Goal: Transaction & Acquisition: Purchase product/service

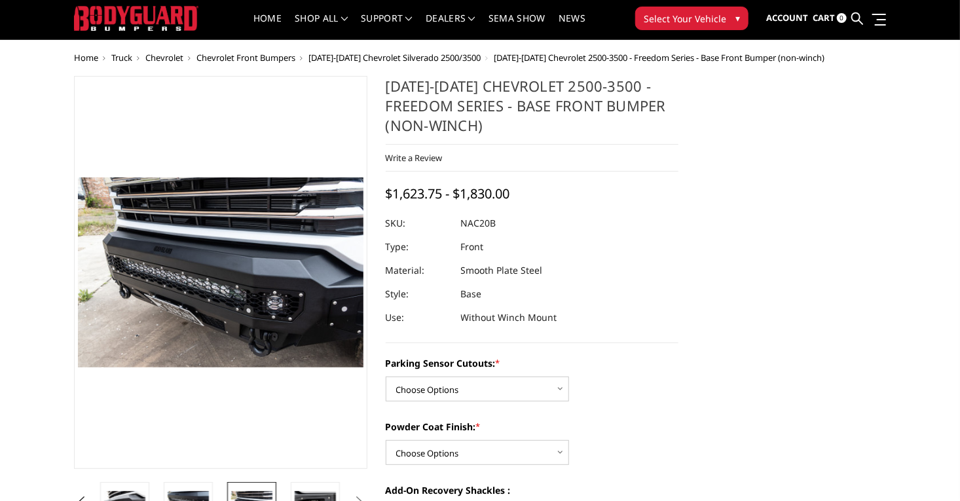
scroll to position [0, 1]
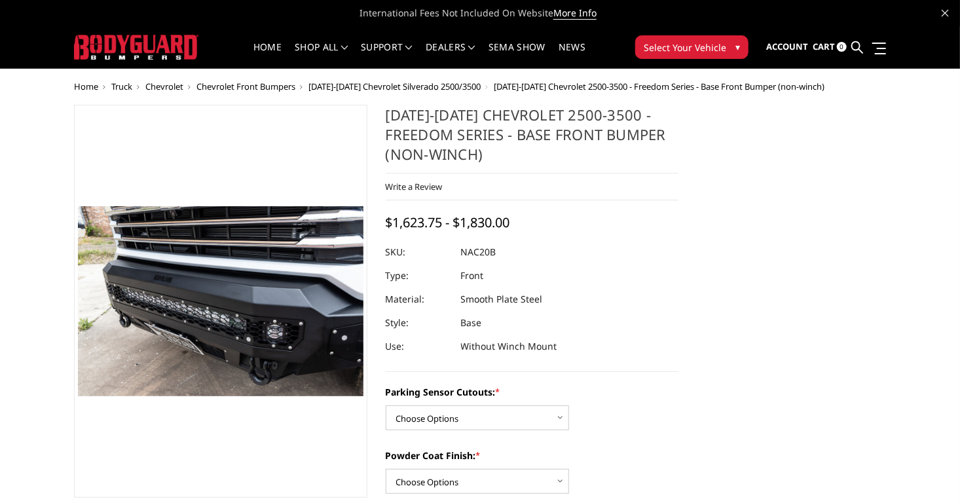
click at [196, 84] on span "Chevrolet Front Bumpers" at bounding box center [245, 87] width 99 height 12
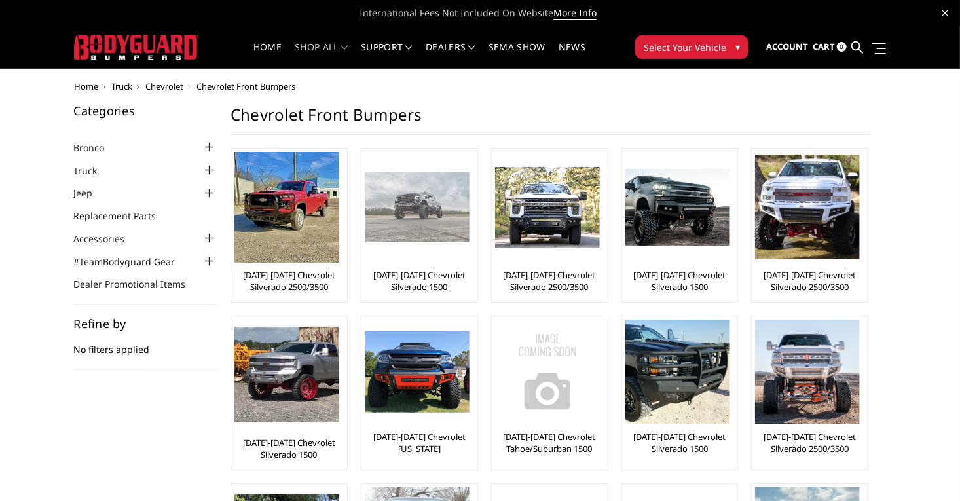
click at [386, 209] on img at bounding box center [417, 206] width 105 height 69
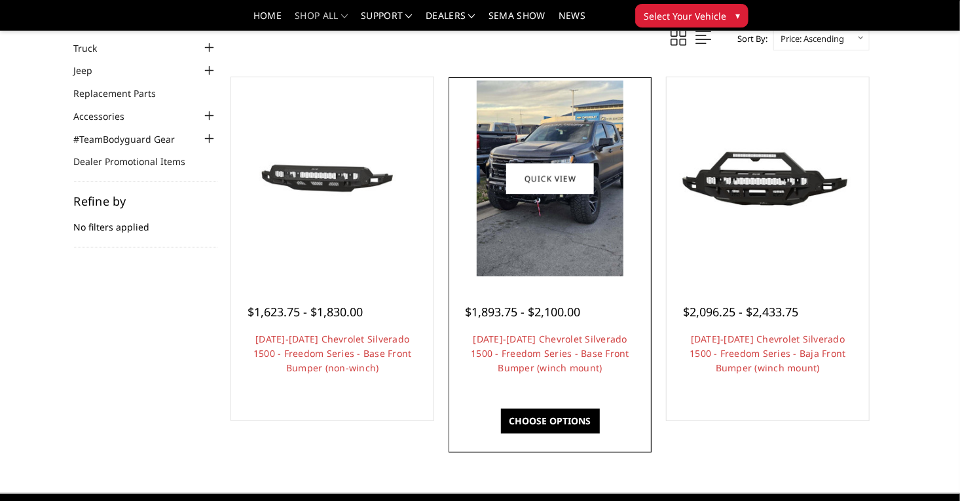
scroll to position [82, 0]
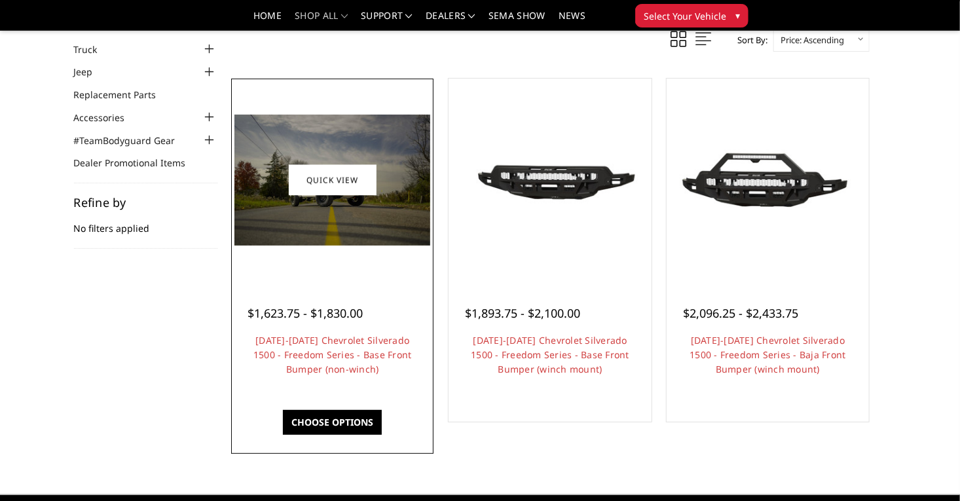
click at [273, 374] on h4 "[DATE]-[DATE] Chevrolet Silverado 1500 - Freedom Series - Base Front Bumper (no…" at bounding box center [332, 354] width 170 height 43
click at [282, 372] on link "2022-2025 Chevrolet Silverado 1500 - Freedom Series - Base Front Bumper (non-wi…" at bounding box center [332, 354] width 158 height 41
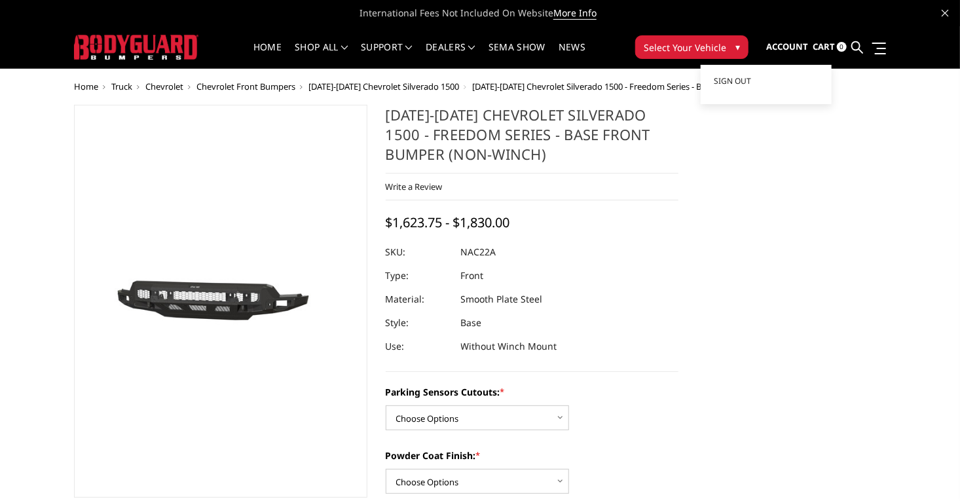
click at [808, 45] on span "Account" at bounding box center [787, 47] width 42 height 12
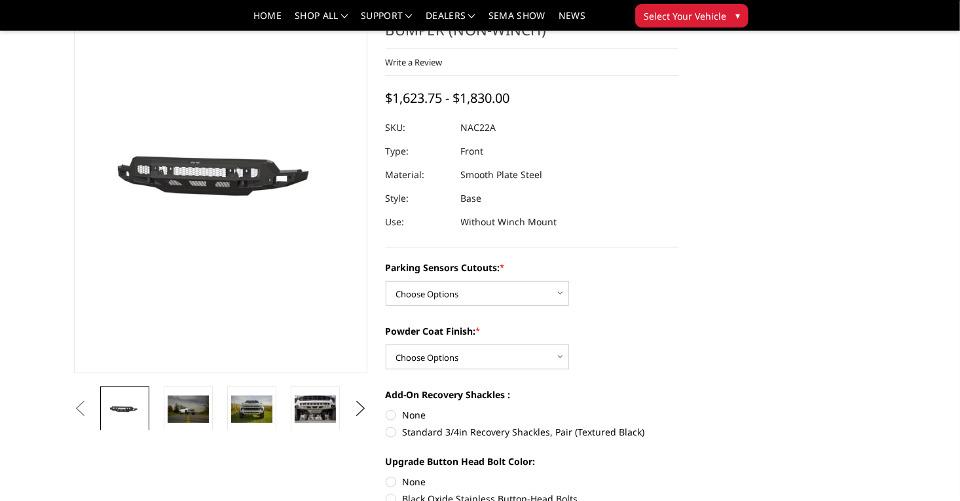
scroll to position [85, 1]
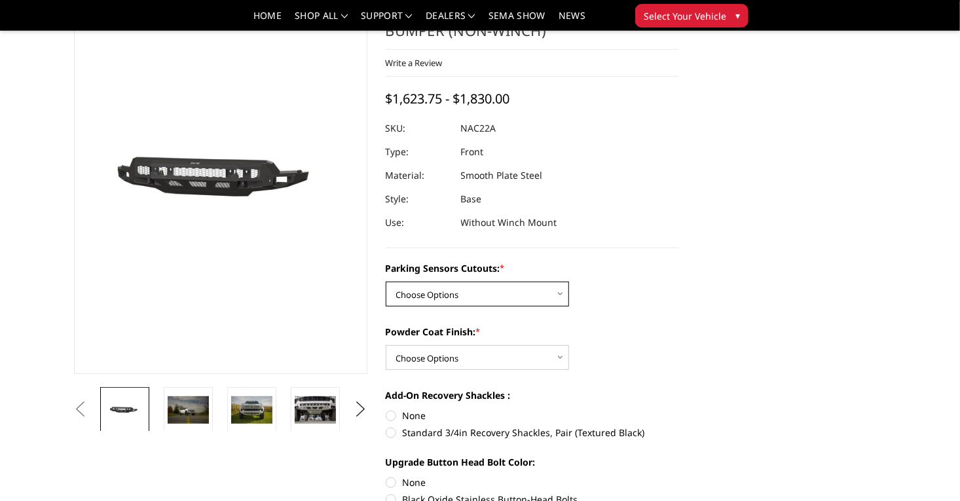
click at [511, 281] on select "Choose Options Yes - I have parking sensors No - I do NOT have parking sensors" at bounding box center [477, 293] width 183 height 25
select select "4361"
click at [387, 281] on select "Choose Options Yes - I have parking sensors No - I do NOT have parking sensors" at bounding box center [477, 293] width 183 height 25
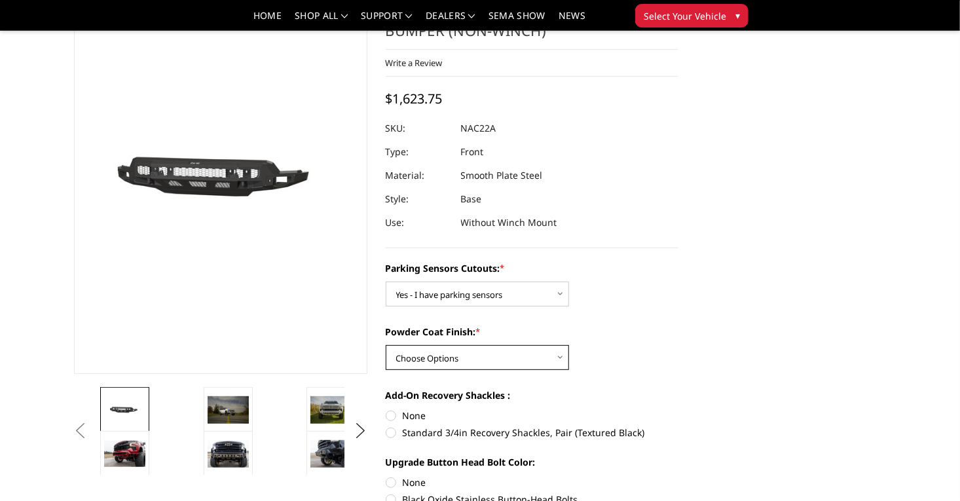
click at [488, 345] on select "Choose Options Bare Metal Textured Black Powder Coat" at bounding box center [477, 357] width 183 height 25
select select "4370"
click at [387, 345] on select "Choose Options Bare Metal Textured Black Powder Coat" at bounding box center [477, 357] width 183 height 25
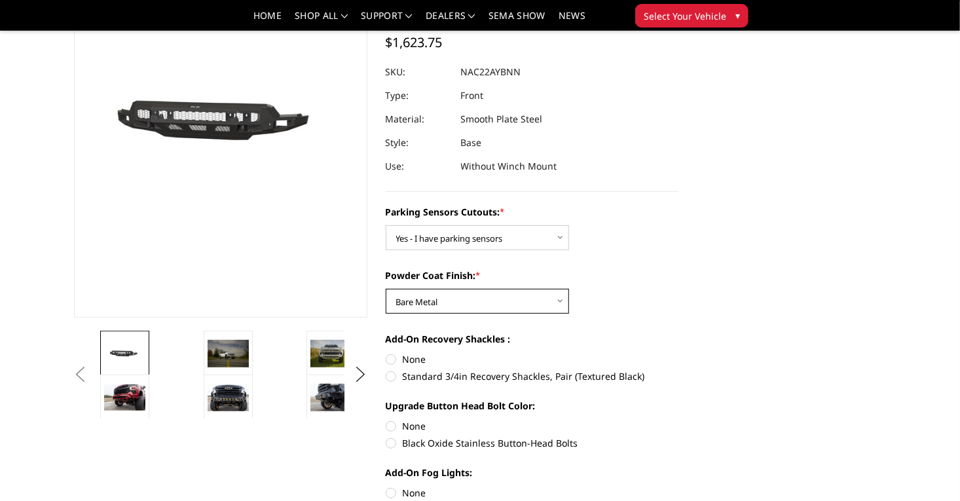
scroll to position [157, 1]
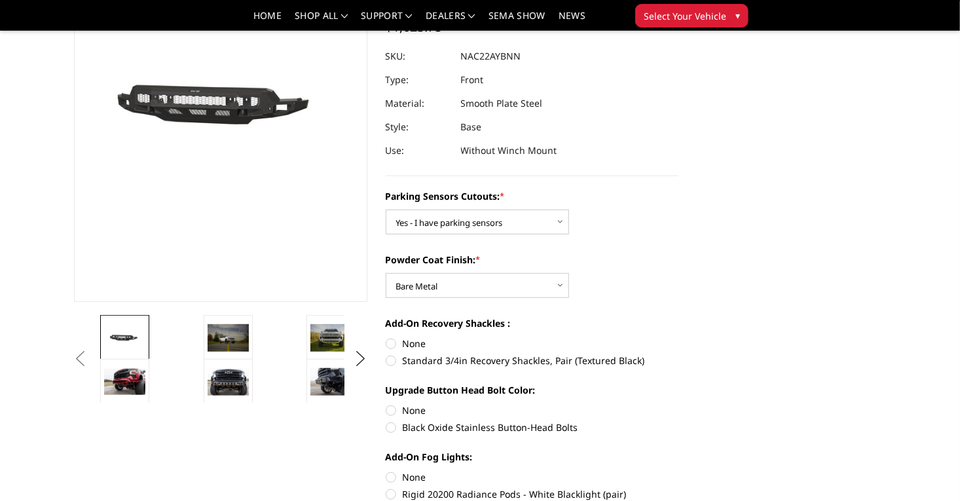
click at [389, 336] on label "None" at bounding box center [532, 343] width 293 height 14
click at [386, 336] on input "None" at bounding box center [386, 336] width 1 height 1
radio input "true"
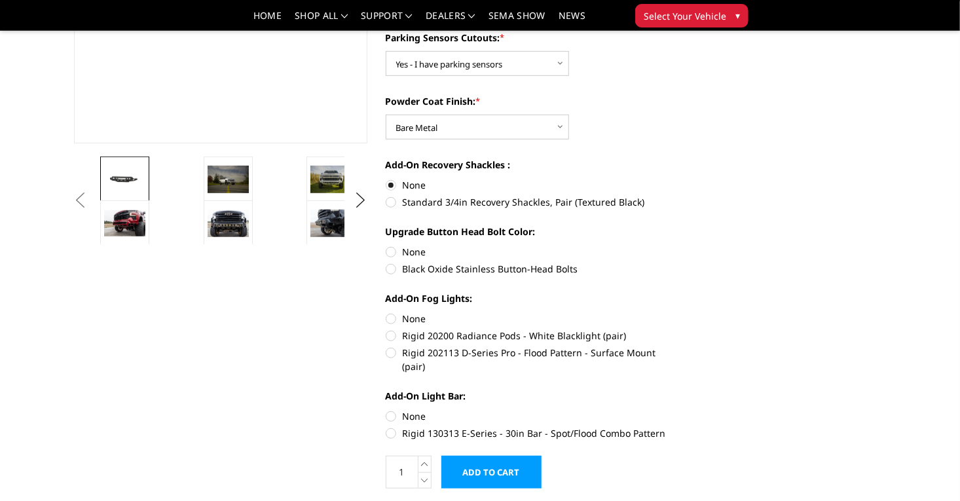
scroll to position [317, 0]
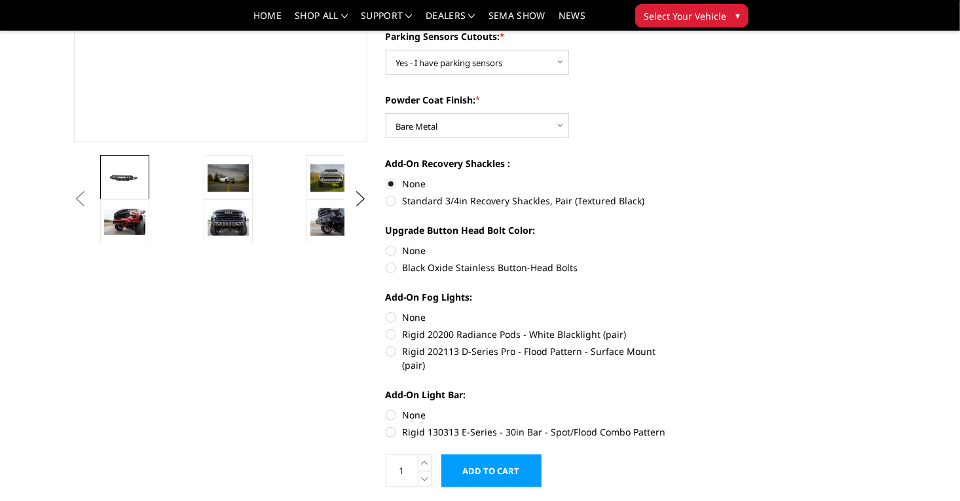
click at [395, 260] on label "Black Oxide Stainless Button-Head Bolts" at bounding box center [532, 267] width 293 height 14
click at [678, 244] on input "Black Oxide Stainless Button-Head Bolts" at bounding box center [678, 243] width 1 height 1
radio input "true"
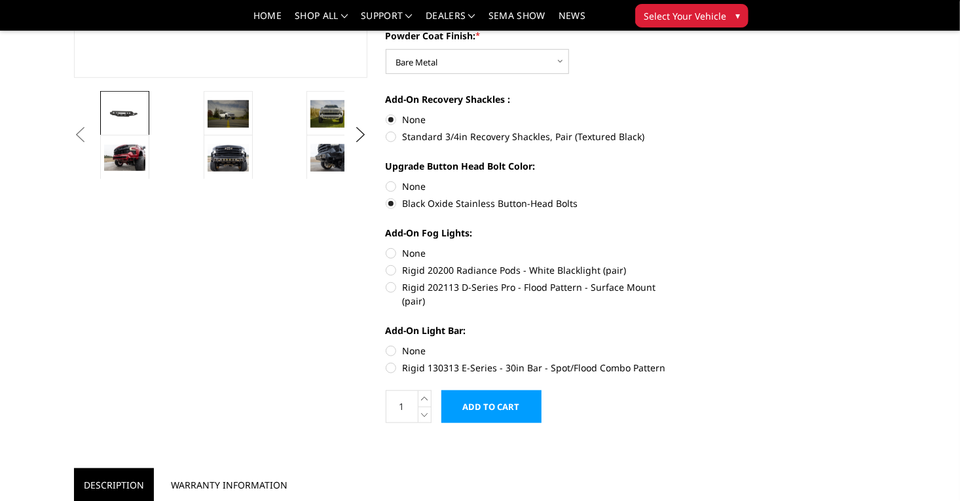
scroll to position [382, 0]
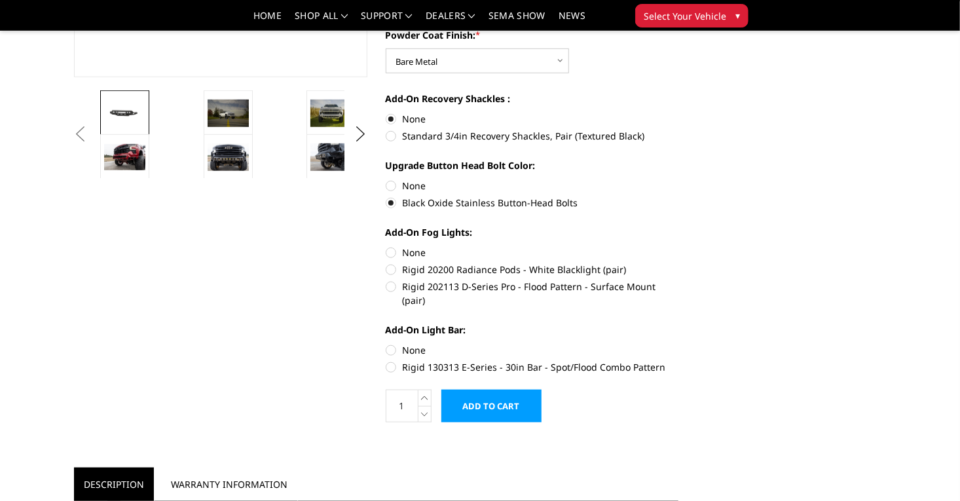
click at [393, 245] on label "None" at bounding box center [532, 252] width 293 height 14
click at [386, 245] on input "None" at bounding box center [386, 245] width 1 height 1
radio input "true"
click at [393, 343] on label "None" at bounding box center [532, 350] width 293 height 14
click at [386, 343] on input "None" at bounding box center [386, 343] width 1 height 1
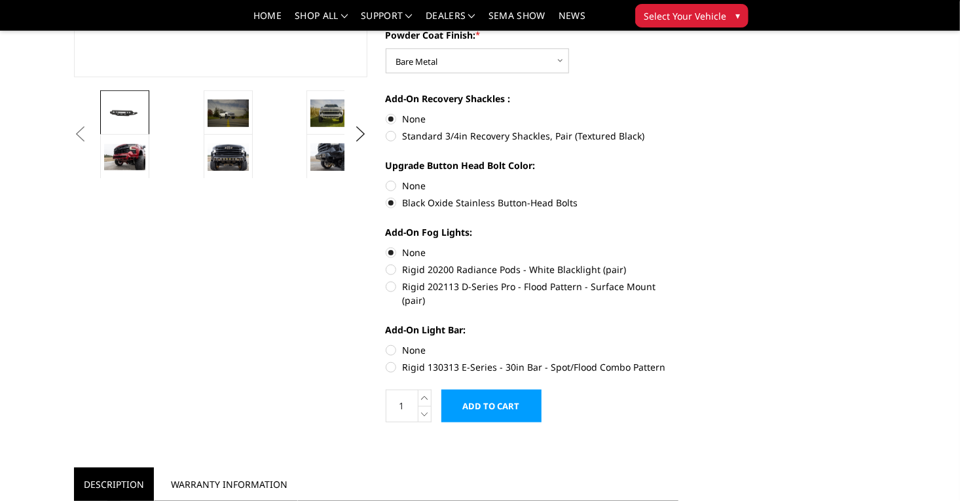
radio input "true"
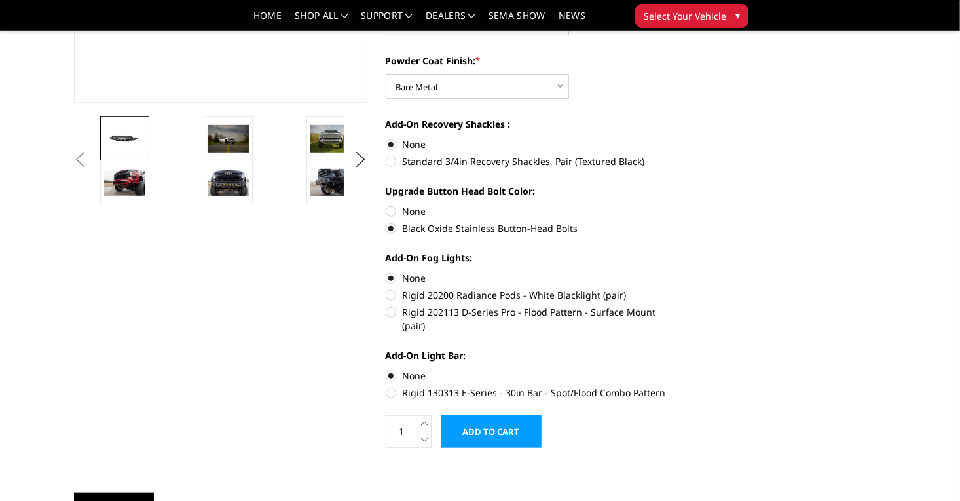
scroll to position [355, 0]
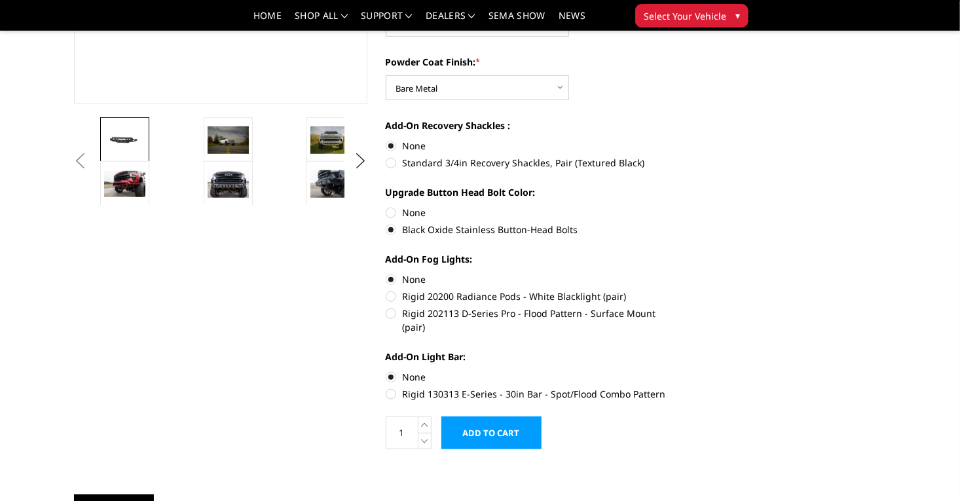
click at [493, 416] on input "Add to Cart" at bounding box center [491, 432] width 100 height 33
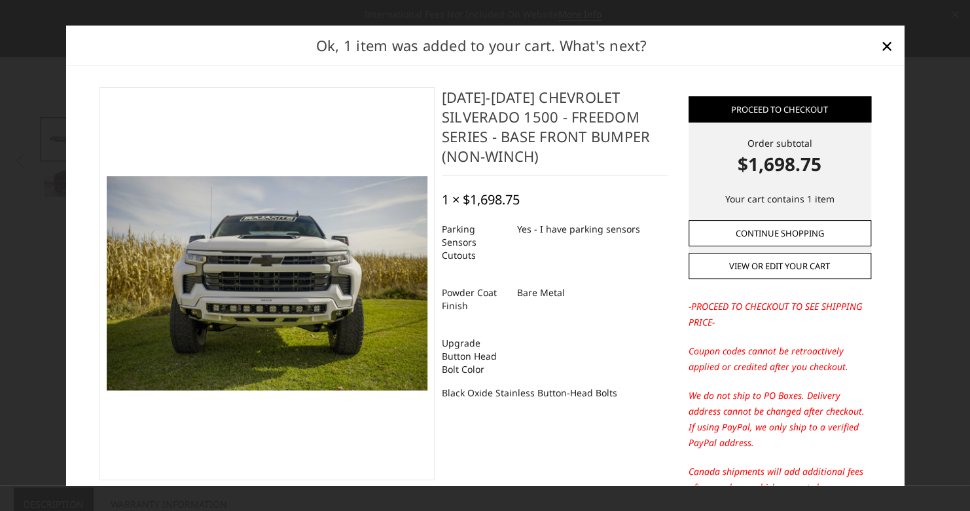
click at [776, 228] on link "Continue Shopping" at bounding box center [780, 233] width 183 height 26
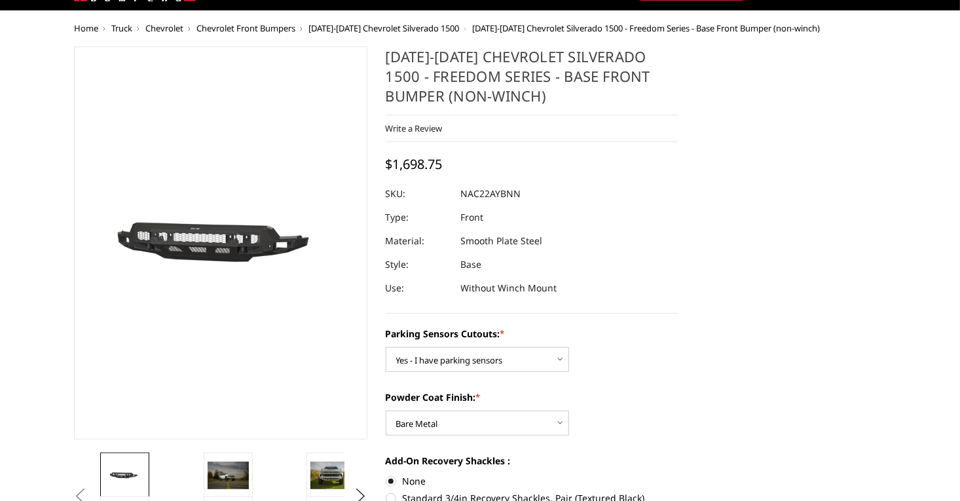
scroll to position [0, 1]
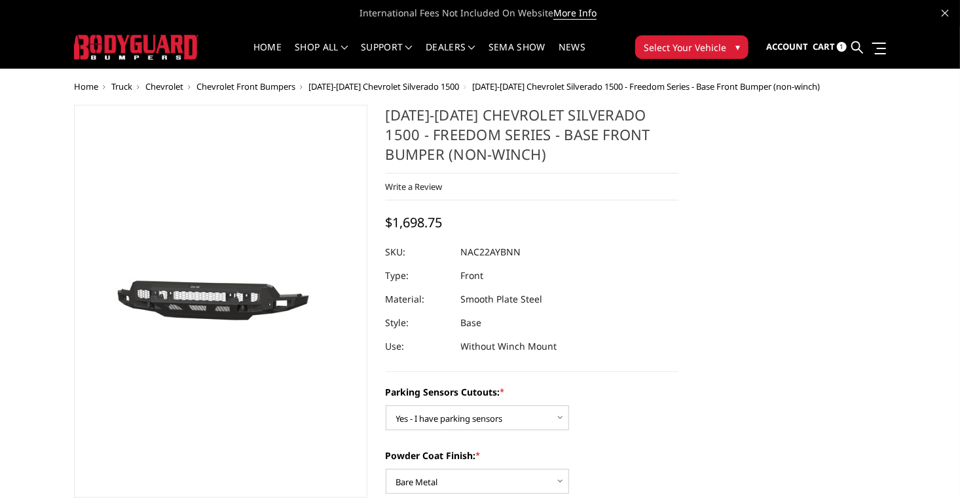
click at [353, 84] on span "2022-2025 Chevrolet Silverado 1500" at bounding box center [383, 87] width 151 height 12
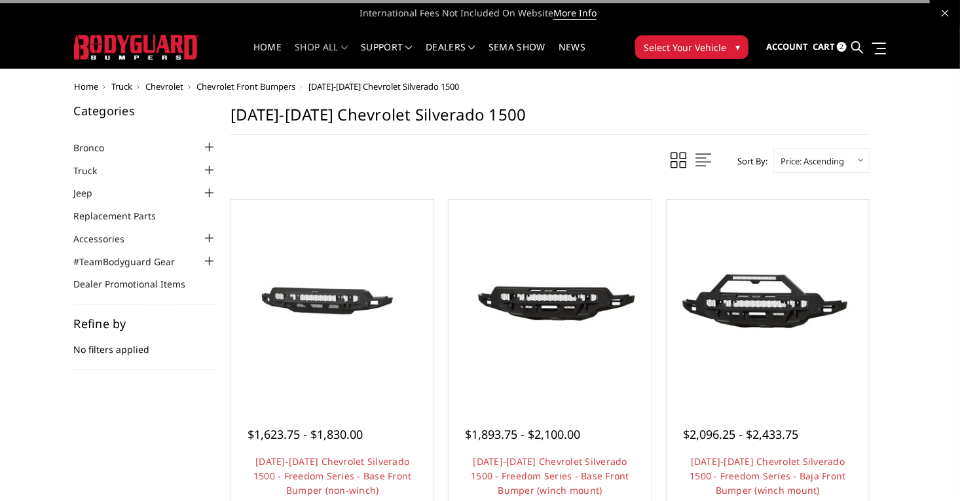
click at [145, 81] on span "Chevrolet" at bounding box center [164, 87] width 38 height 12
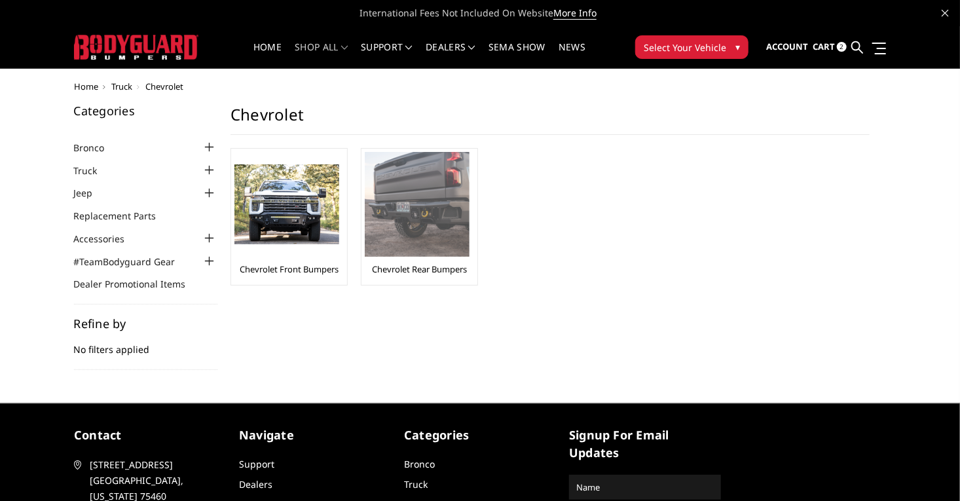
click at [391, 209] on img at bounding box center [417, 204] width 105 height 105
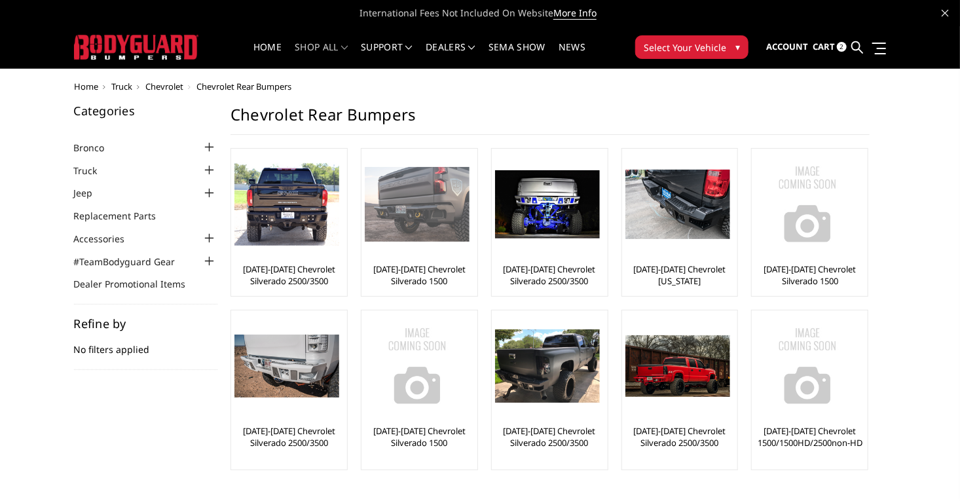
click at [383, 225] on img at bounding box center [417, 204] width 105 height 75
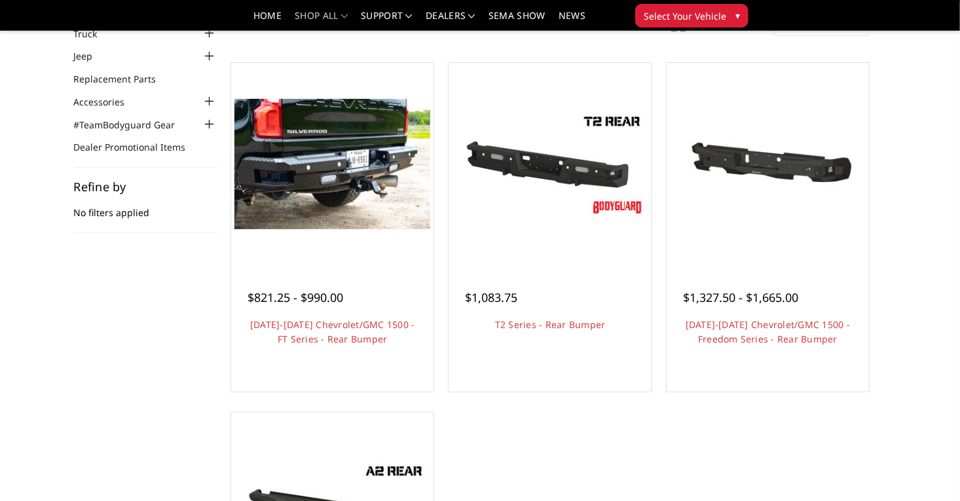
scroll to position [96, 1]
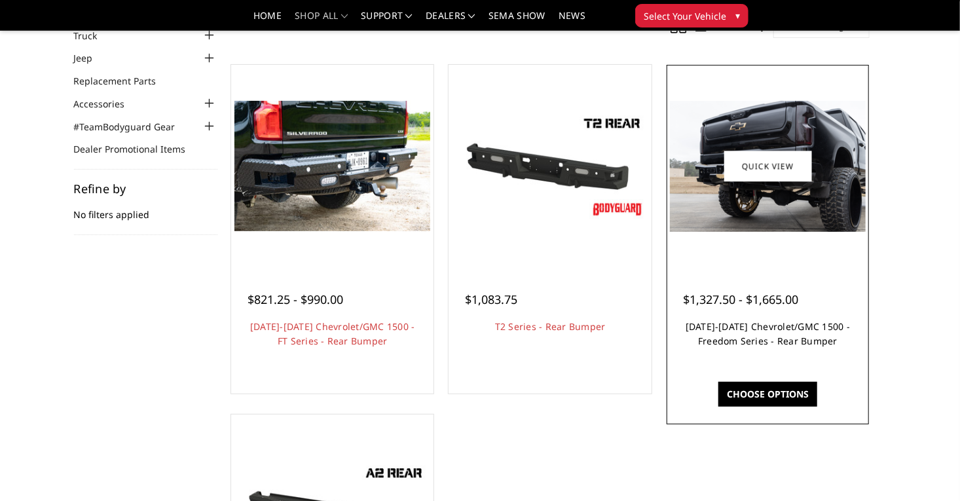
click at [805, 347] on link "[DATE]-[DATE] Chevrolet/GMC 1500 - Freedom Series - Rear Bumper" at bounding box center [767, 333] width 165 height 27
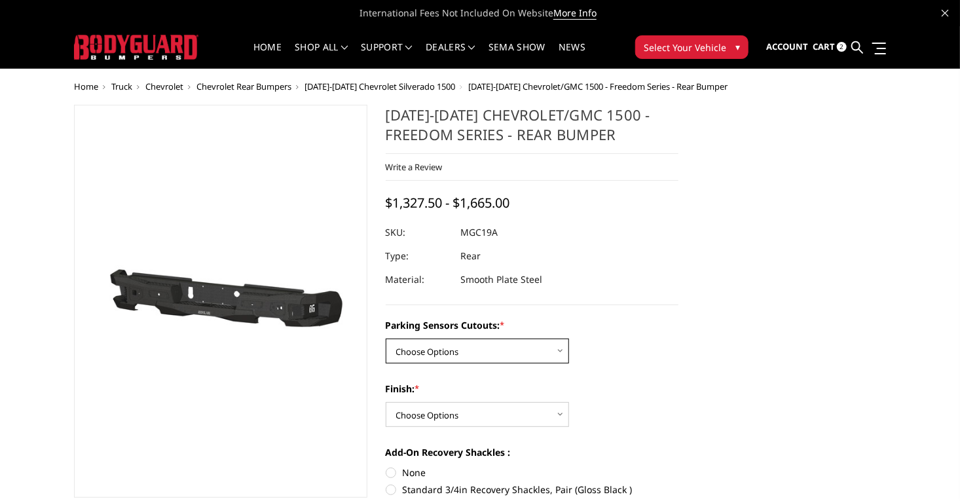
click at [539, 355] on select "Choose Options Yes - I have parking sensors No - I do NOT have parking sensors" at bounding box center [477, 350] width 183 height 25
select select "1664"
click at [388, 338] on select "Choose Options Yes - I have parking sensors No - I do NOT have parking sensors" at bounding box center [477, 350] width 183 height 25
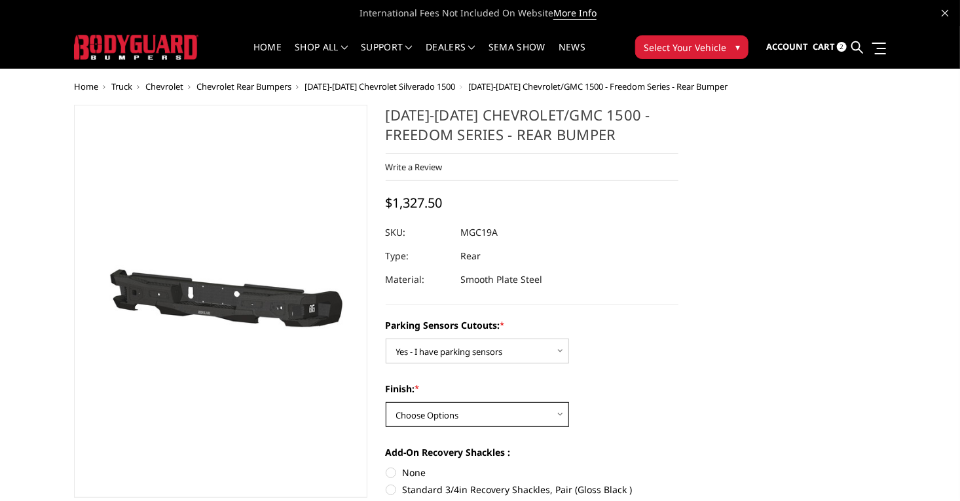
click at [537, 416] on select "Choose Options Bare Metal Texture Black Powder Coat" at bounding box center [477, 414] width 183 height 25
select select "1610"
click at [388, 402] on select "Choose Options Bare Metal Texture Black Powder Coat" at bounding box center [477, 414] width 183 height 25
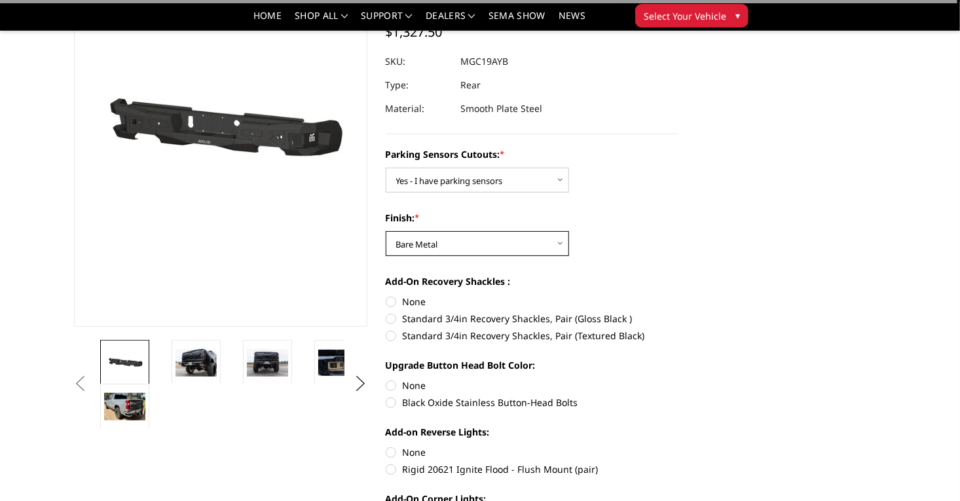
scroll to position [133, 0]
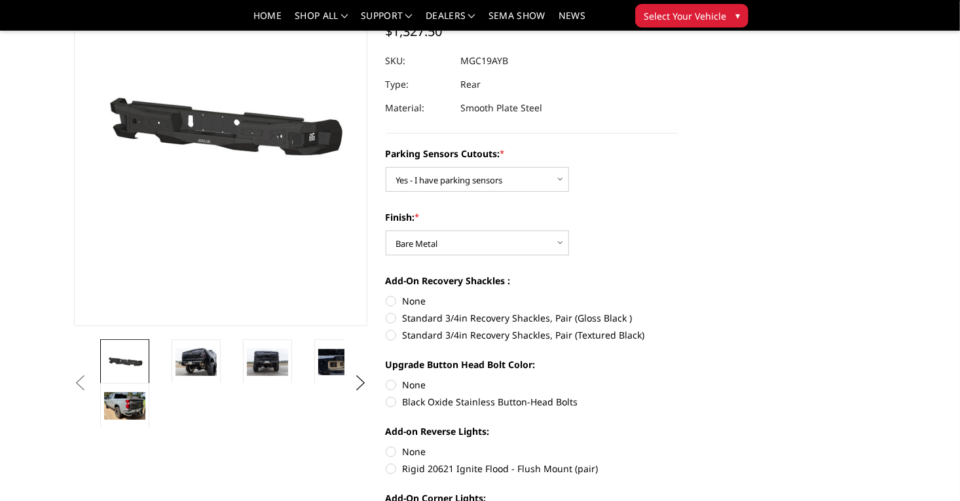
click at [403, 296] on label "None" at bounding box center [532, 301] width 293 height 14
click at [386, 295] on input "None" at bounding box center [386, 294] width 1 height 1
radio input "true"
click at [403, 399] on label "Black Oxide Stainless Button-Head Bolts" at bounding box center [532, 402] width 293 height 14
click at [678, 378] on input "Black Oxide Stainless Button-Head Bolts" at bounding box center [678, 378] width 1 height 1
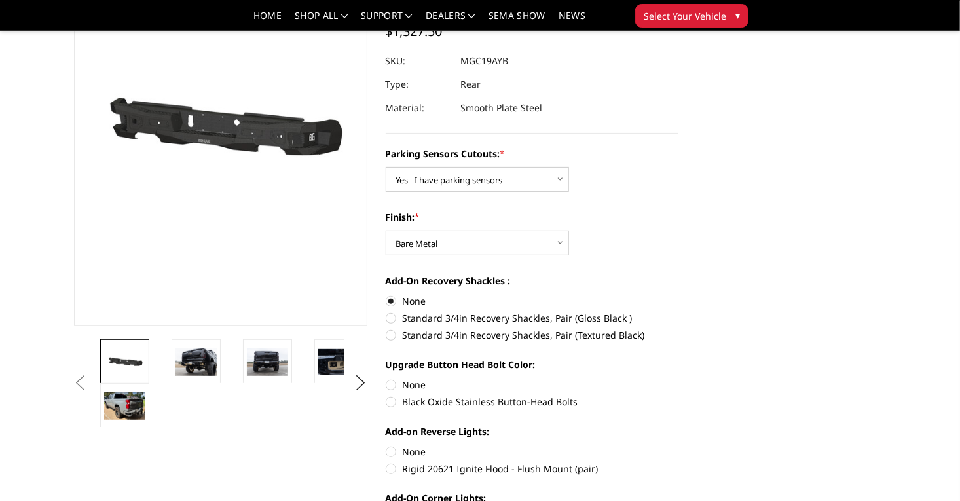
radio input "true"
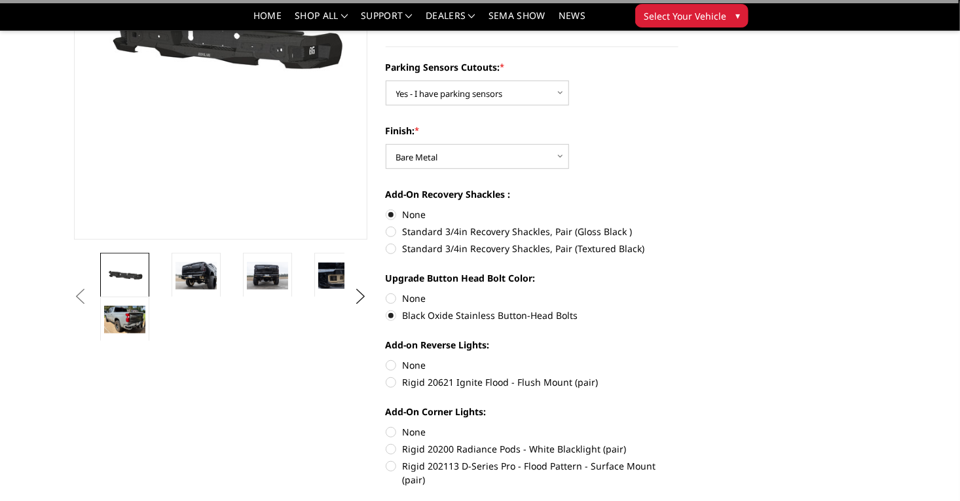
scroll to position [225, 0]
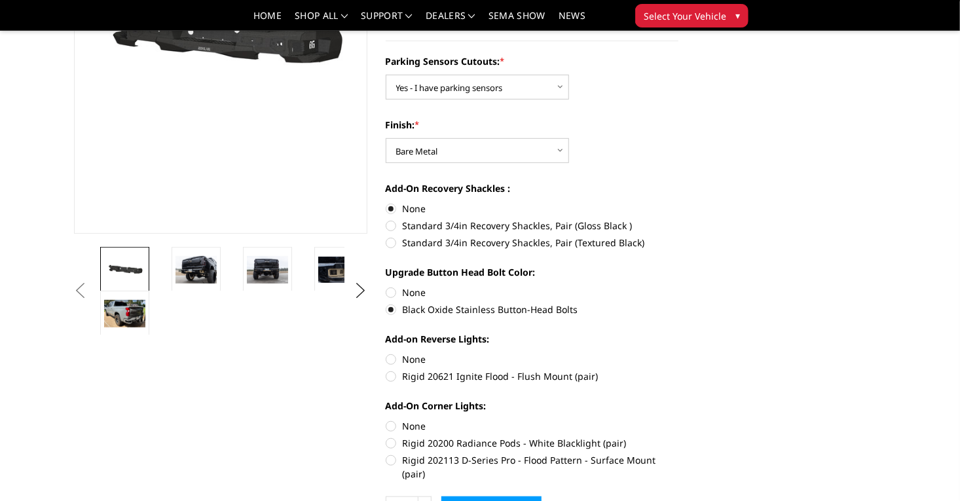
click at [393, 359] on label "None" at bounding box center [532, 359] width 293 height 14
click at [386, 353] on input "None" at bounding box center [386, 352] width 1 height 1
radio input "true"
click at [395, 424] on label "None" at bounding box center [532, 426] width 293 height 14
click at [386, 420] on input "None" at bounding box center [386, 419] width 1 height 1
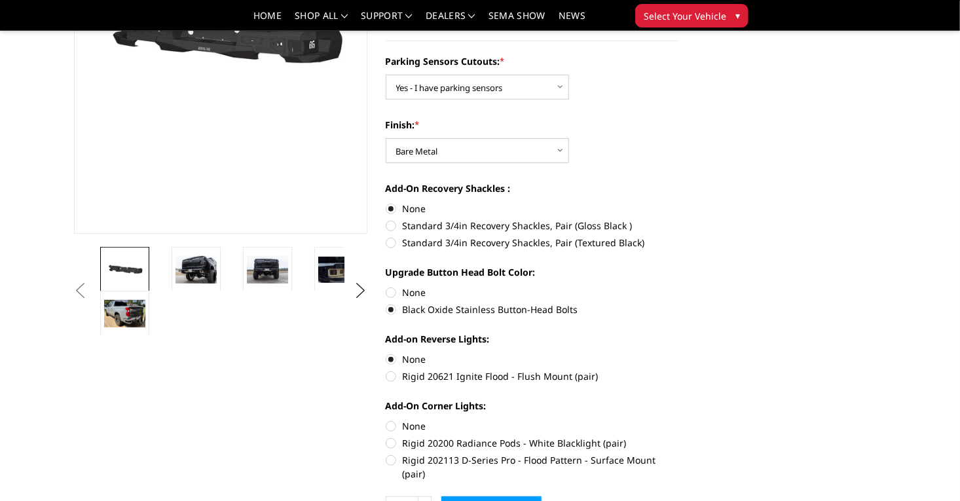
radio input "true"
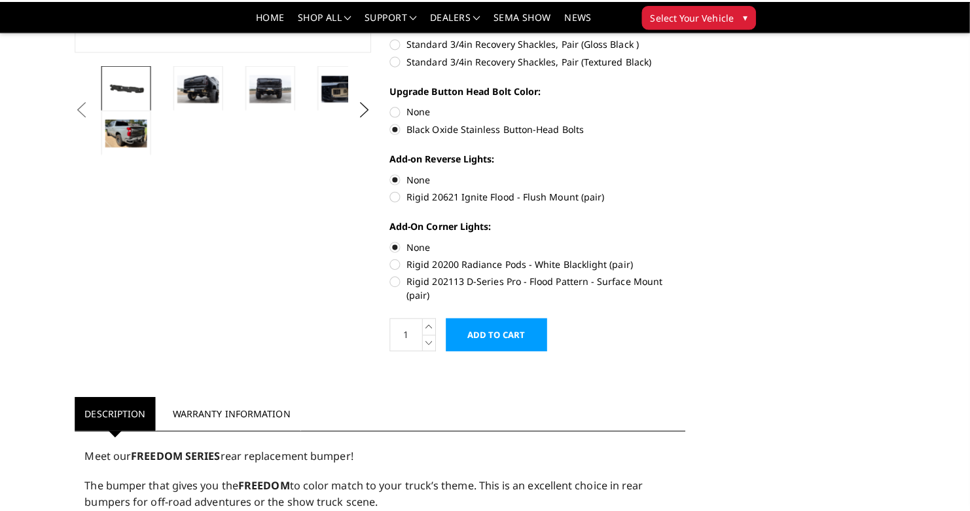
scroll to position [414, 0]
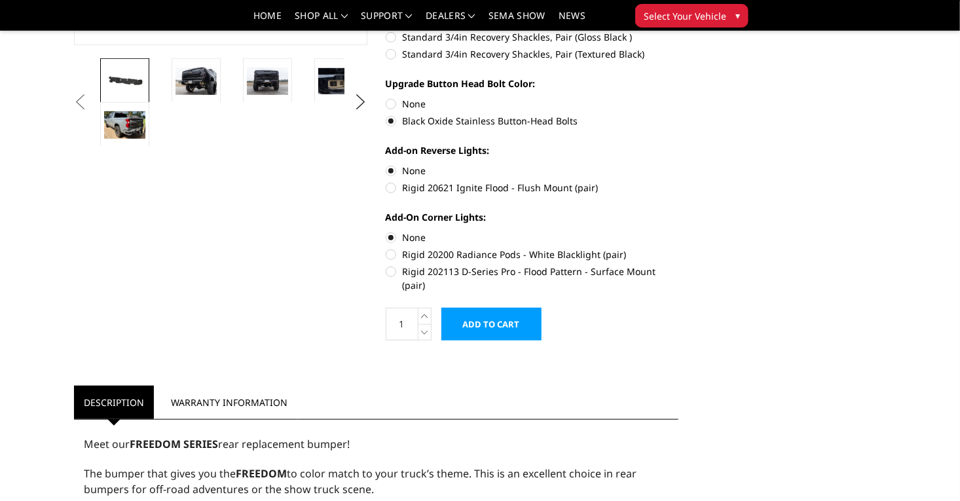
click at [510, 308] on input "Add to Cart" at bounding box center [491, 324] width 100 height 33
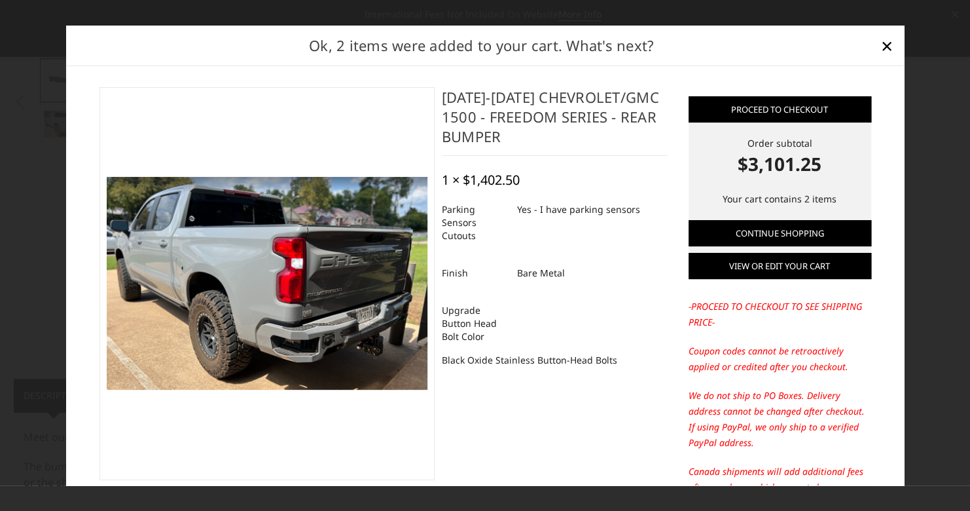
click at [802, 262] on link "View or edit your cart" at bounding box center [780, 266] width 183 height 26
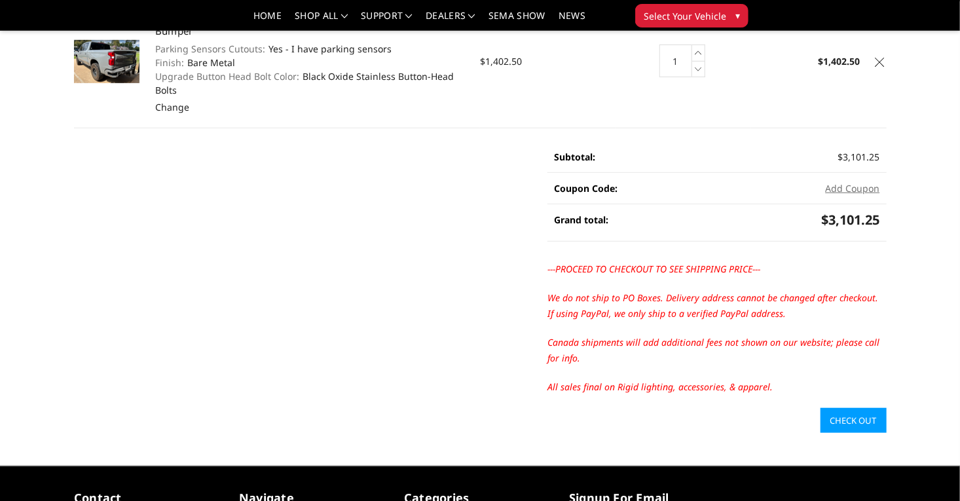
scroll to position [288, 0]
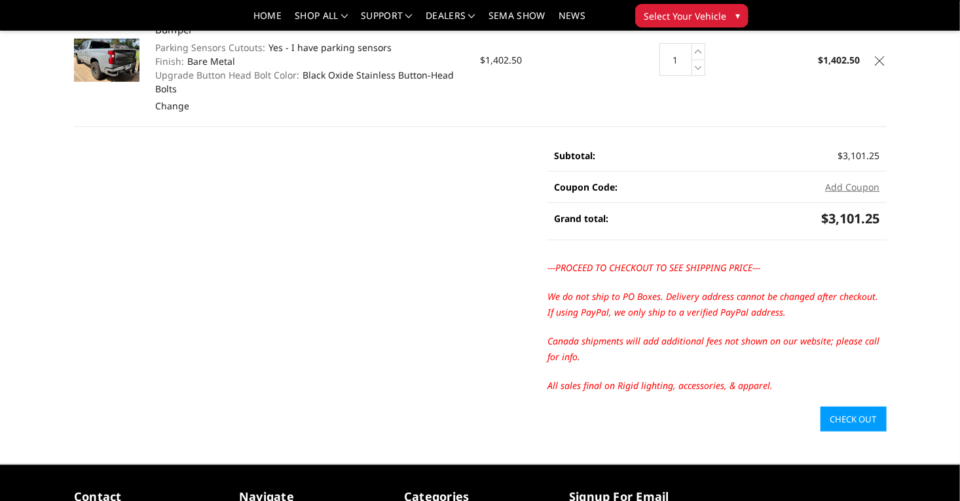
click at [886, 406] on link "Check out" at bounding box center [853, 418] width 66 height 25
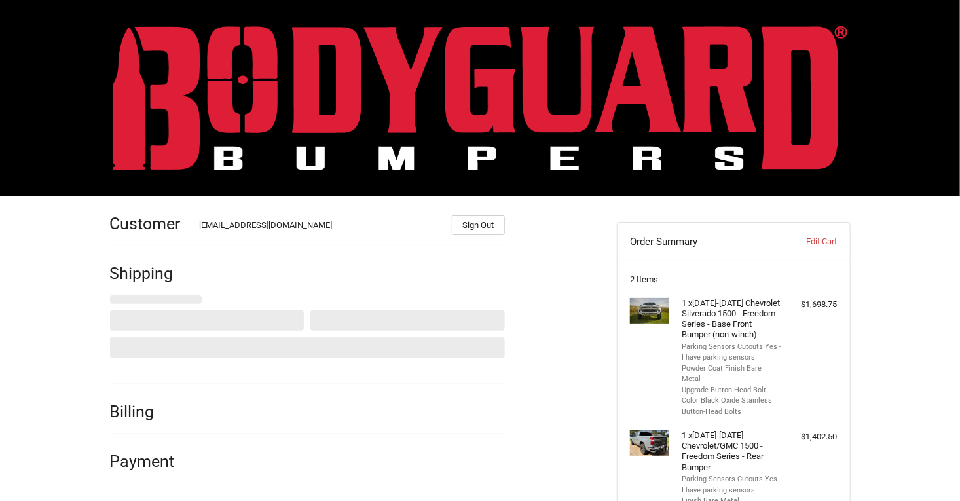
select select "CA"
select select "US"
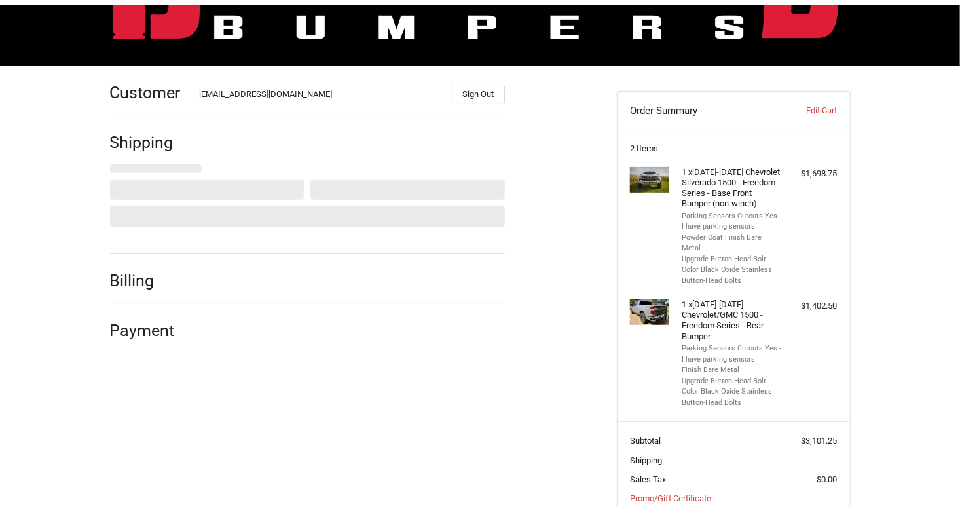
scroll to position [144, 0]
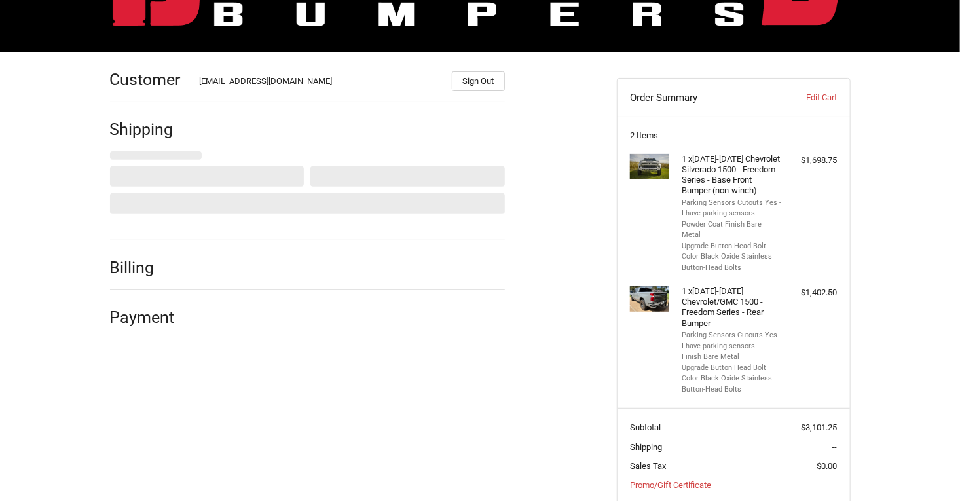
select select "CA"
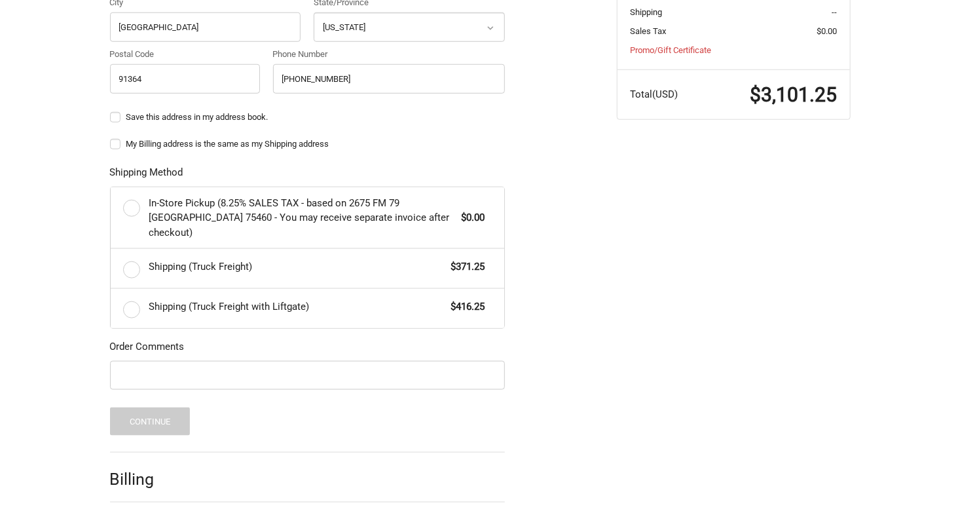
scroll to position [579, 0]
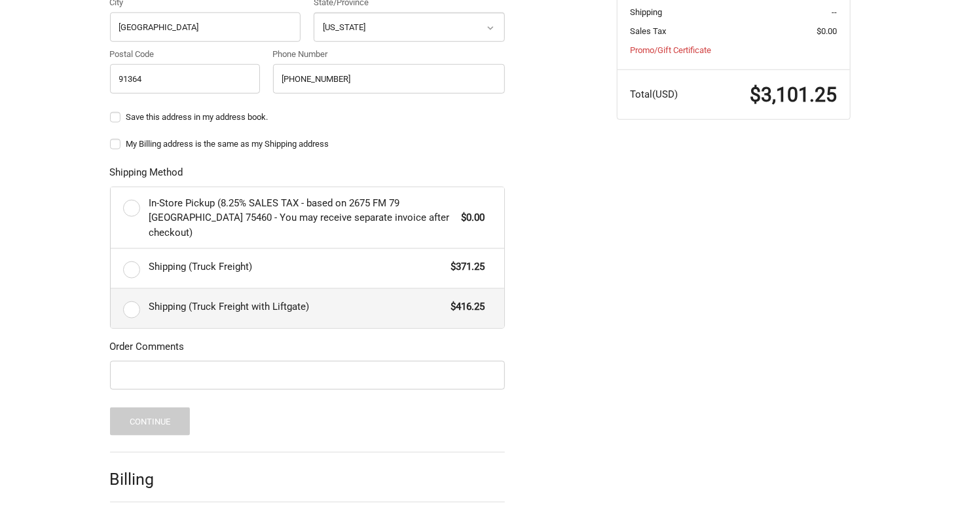
click at [137, 296] on label "Shipping (Truck Freight with Liftgate) $416.25" at bounding box center [307, 308] width 393 height 39
click at [111, 289] on input "Shipping (Truck Freight with Liftgate) $416.25" at bounding box center [111, 289] width 1 height 1
radio input "true"
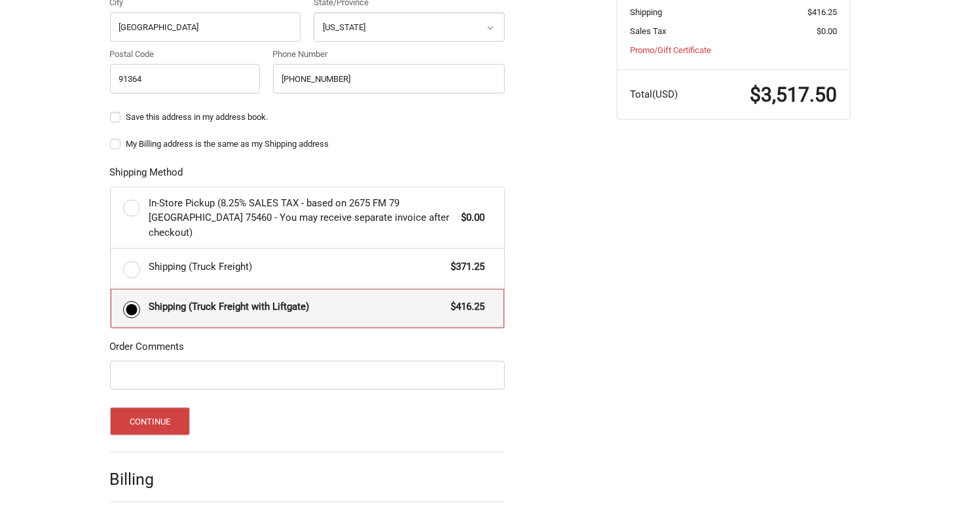
scroll to position [615, 0]
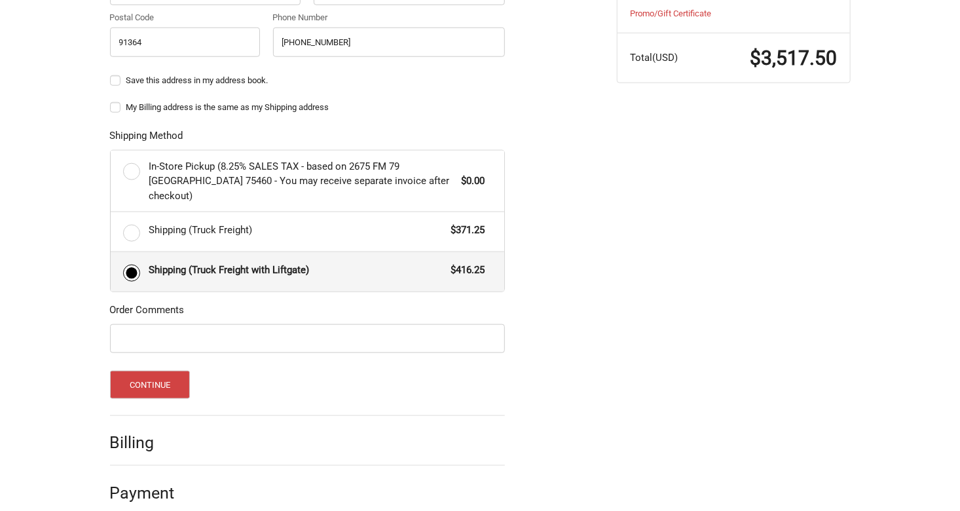
click at [143, 396] on li "Shipping Shipping Address Country Select a country Afghanistan Åland Islands Al…" at bounding box center [307, 23] width 395 height 784
click at [160, 378] on button "Continue" at bounding box center [150, 384] width 81 height 28
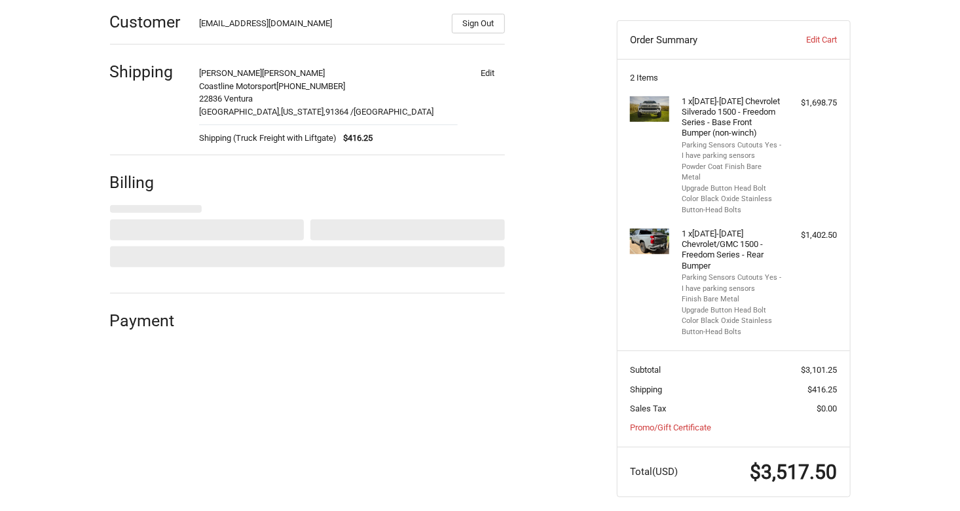
select select "US"
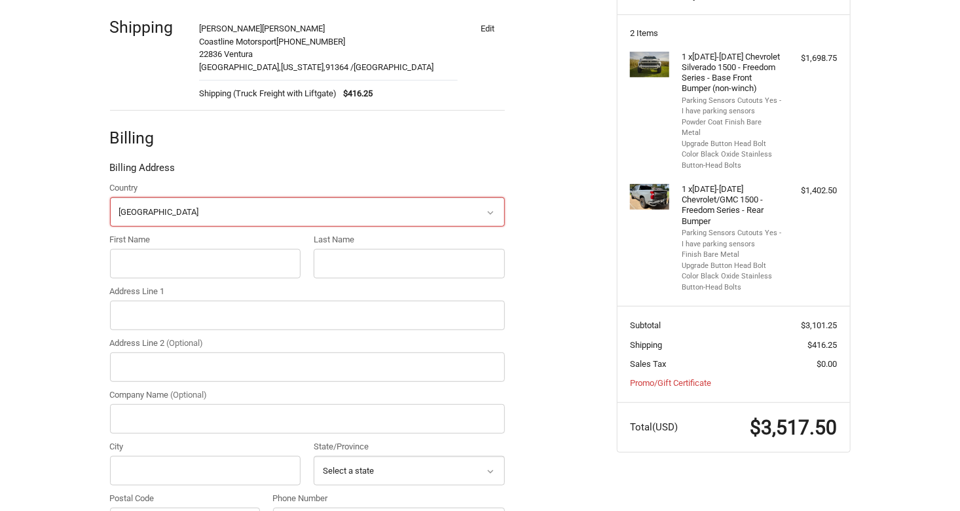
scroll to position [247, 0]
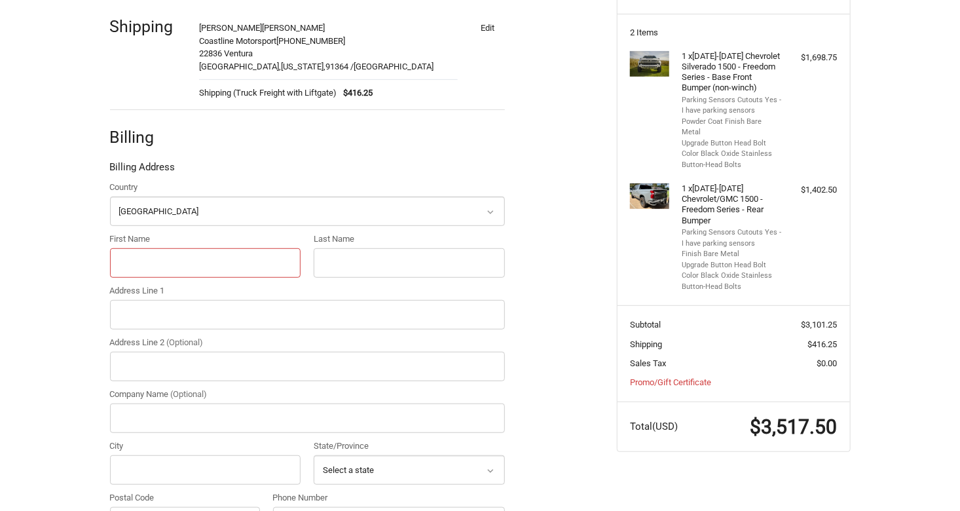
click at [194, 259] on input "First Name" at bounding box center [205, 262] width 191 height 29
type input "Jesse"
type input "Kline"
type input "22836 Ventura"
type input "Coastline Motorsport"
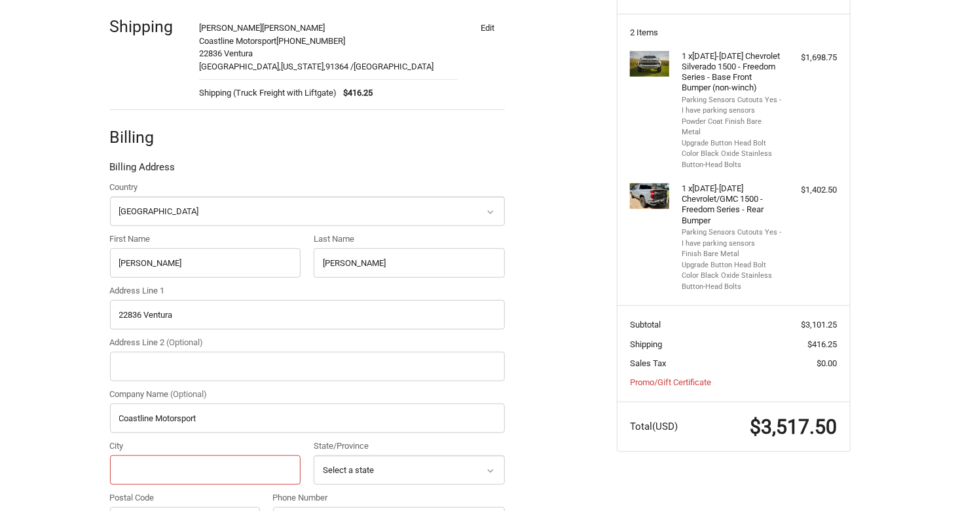
type input "woodland hills"
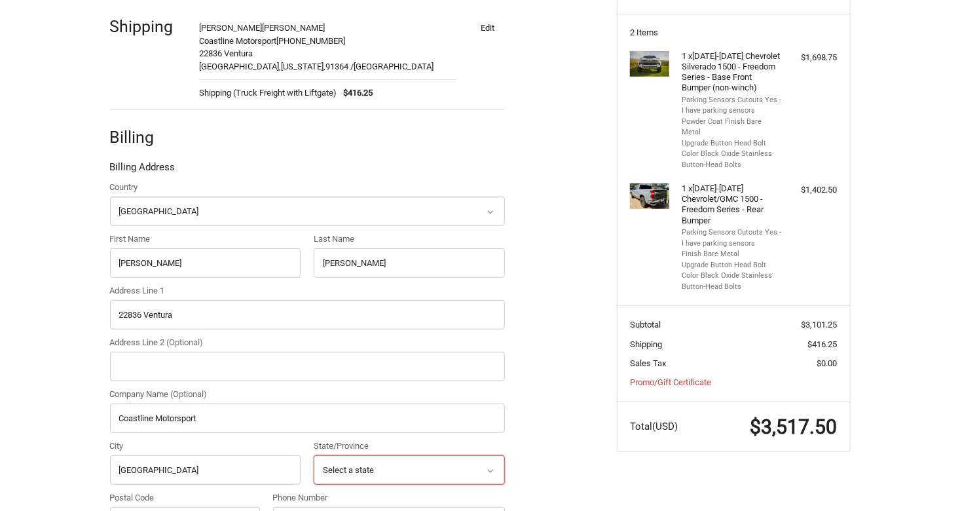
select select "CA"
type input "91364"
type input "+18184029049"
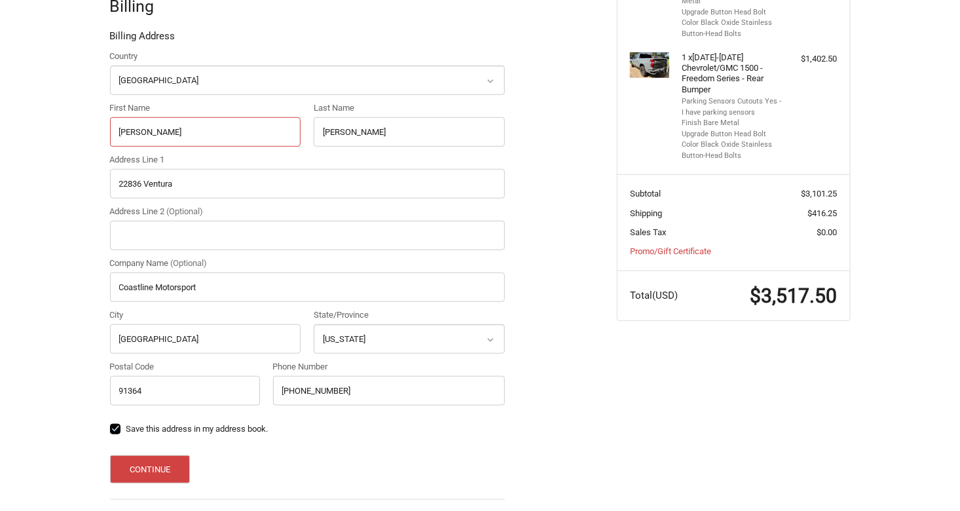
scroll to position [427, 0]
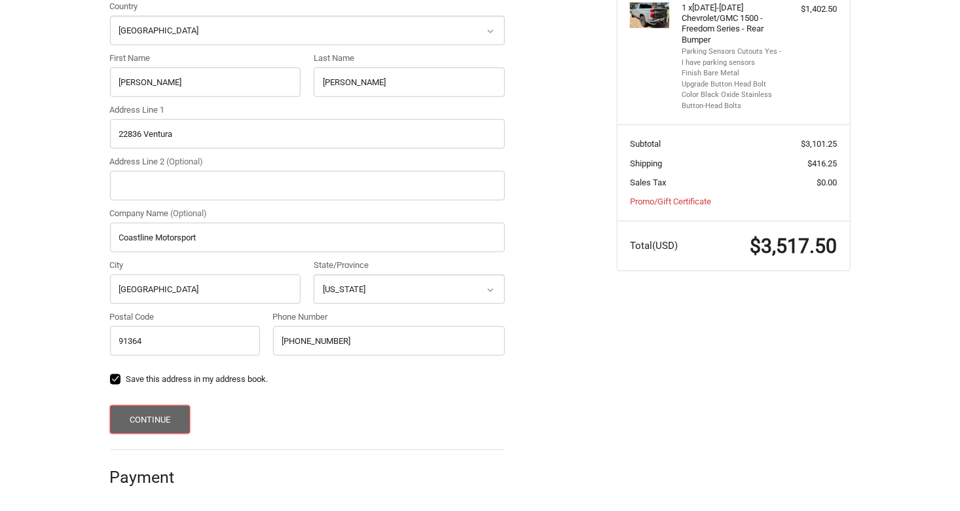
click at [153, 425] on button "Continue" at bounding box center [150, 419] width 81 height 28
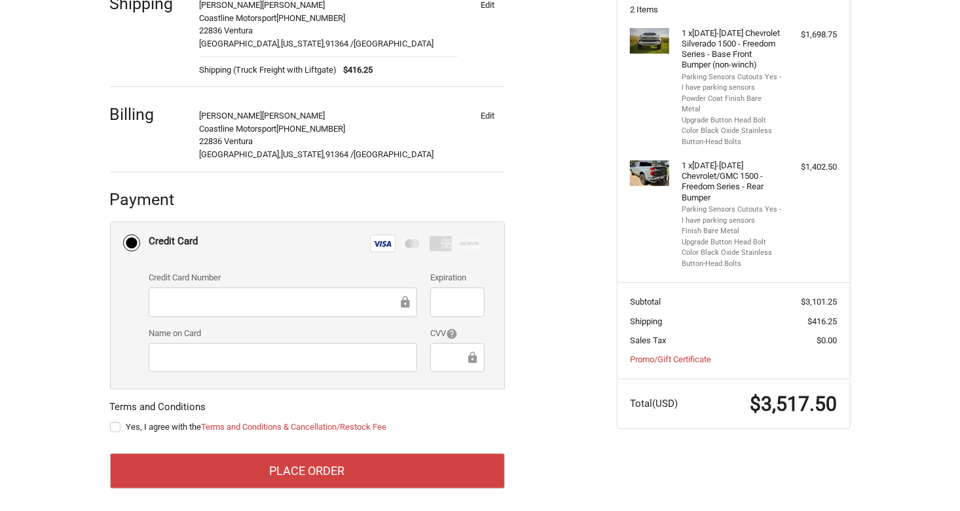
scroll to position [275, 0]
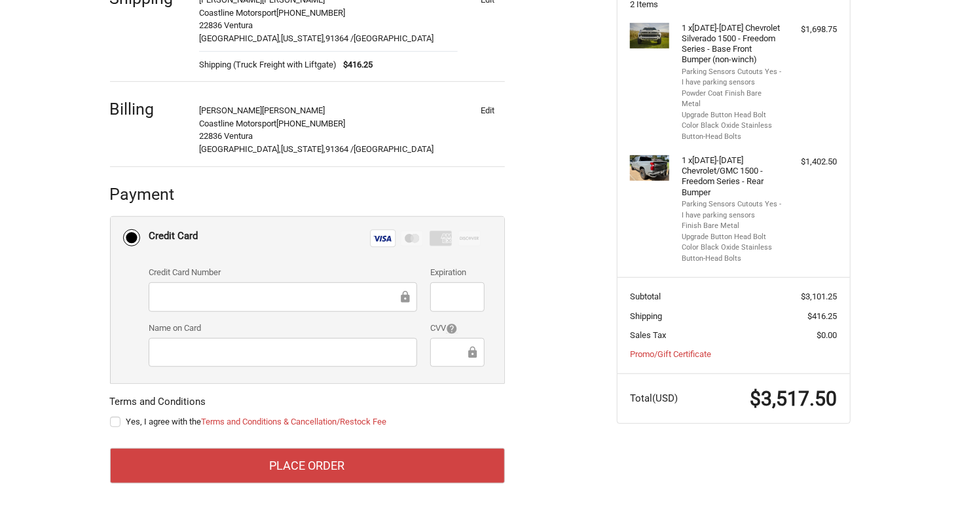
click at [116, 419] on label "Yes, I agree with the Terms and Conditions & Cancellation/Restock Fee" at bounding box center [307, 421] width 395 height 10
click at [111, 416] on input "Yes, I agree with the Terms and Conditions & Cancellation/Restock Fee" at bounding box center [110, 415] width 1 height 1
checkbox input "true"
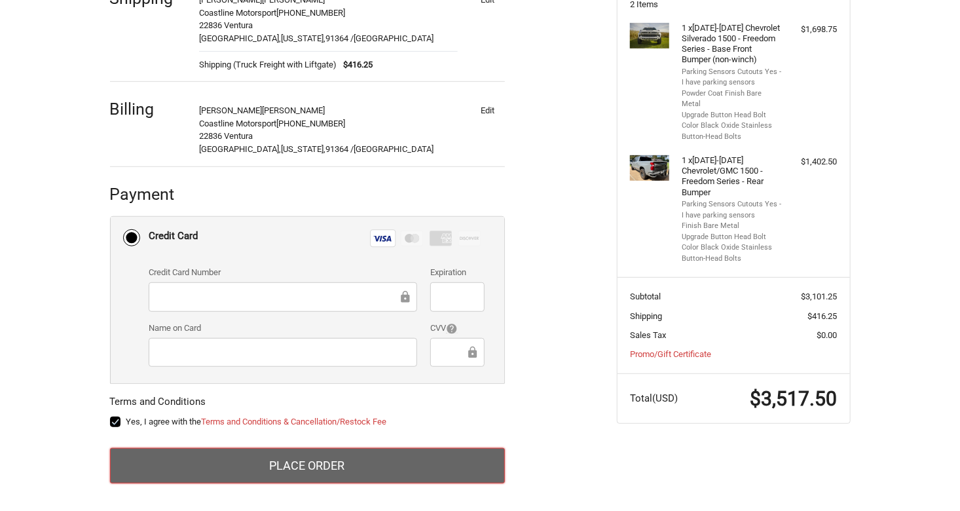
click at [260, 463] on button "Place Order" at bounding box center [307, 465] width 395 height 35
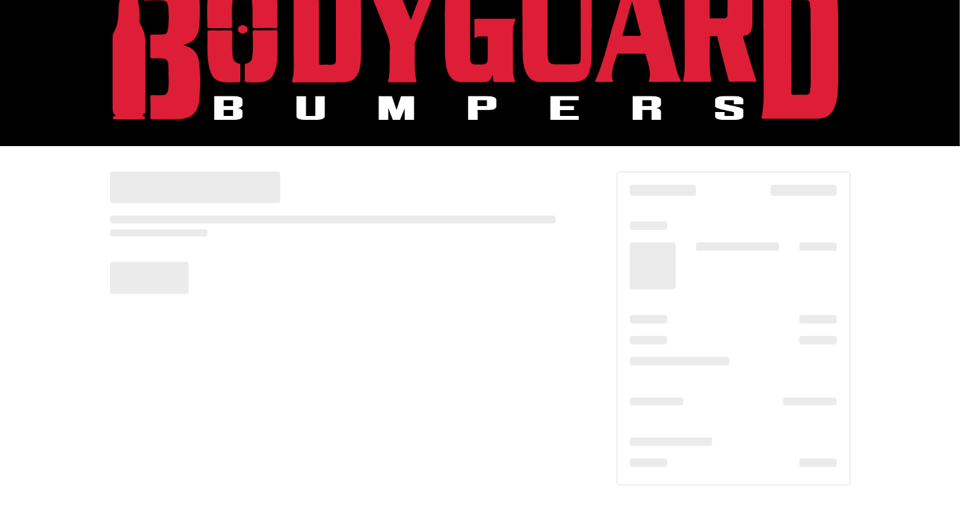
scroll to position [50, 0]
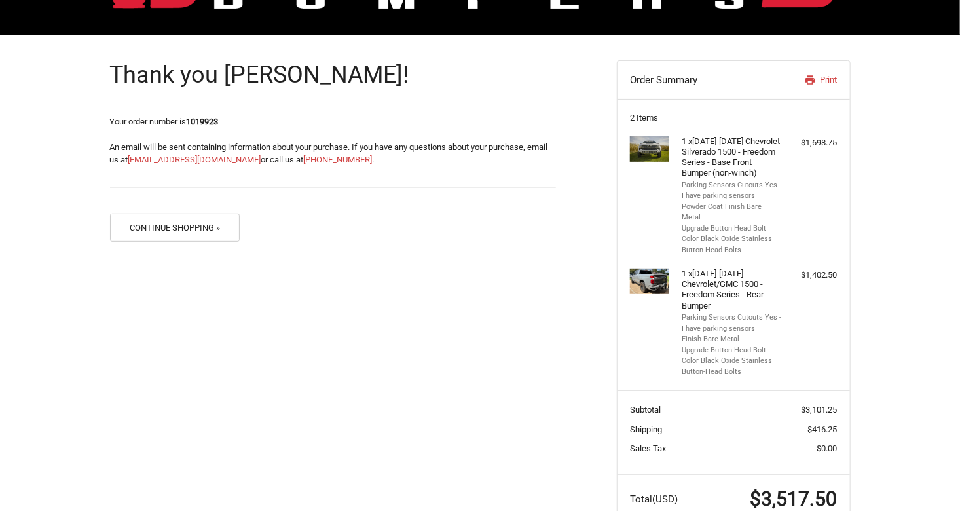
scroll to position [188, 0]
